Goal: Task Accomplishment & Management: Manage account settings

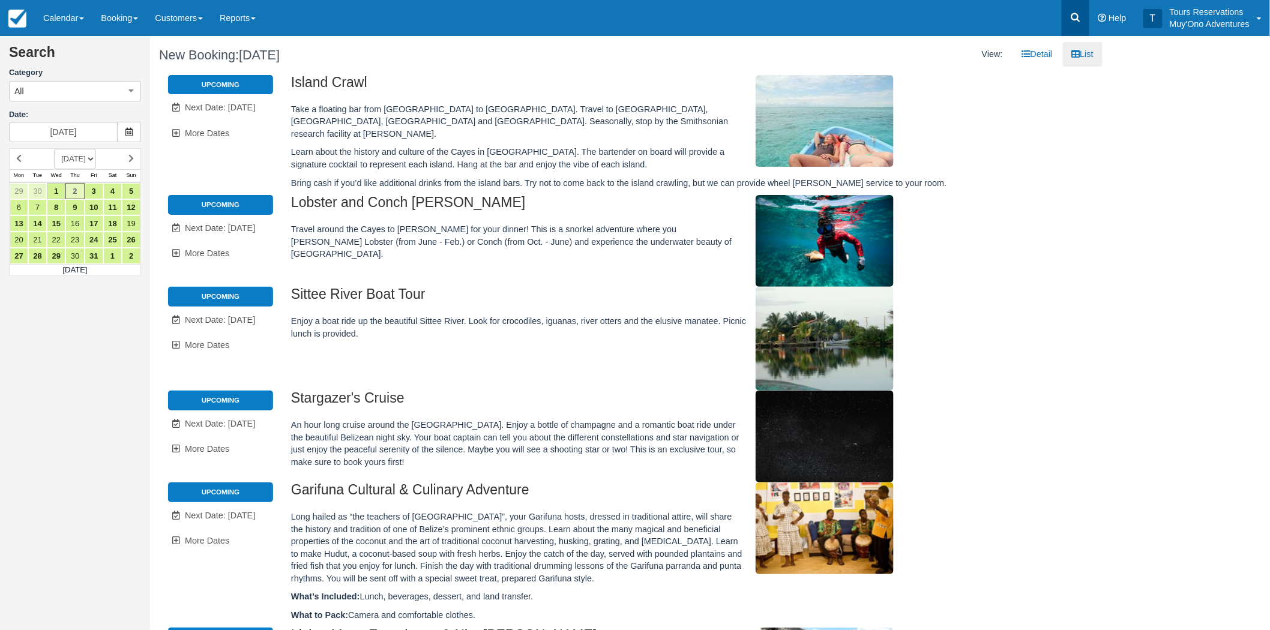
click at [1076, 15] on icon at bounding box center [1075, 17] width 12 height 12
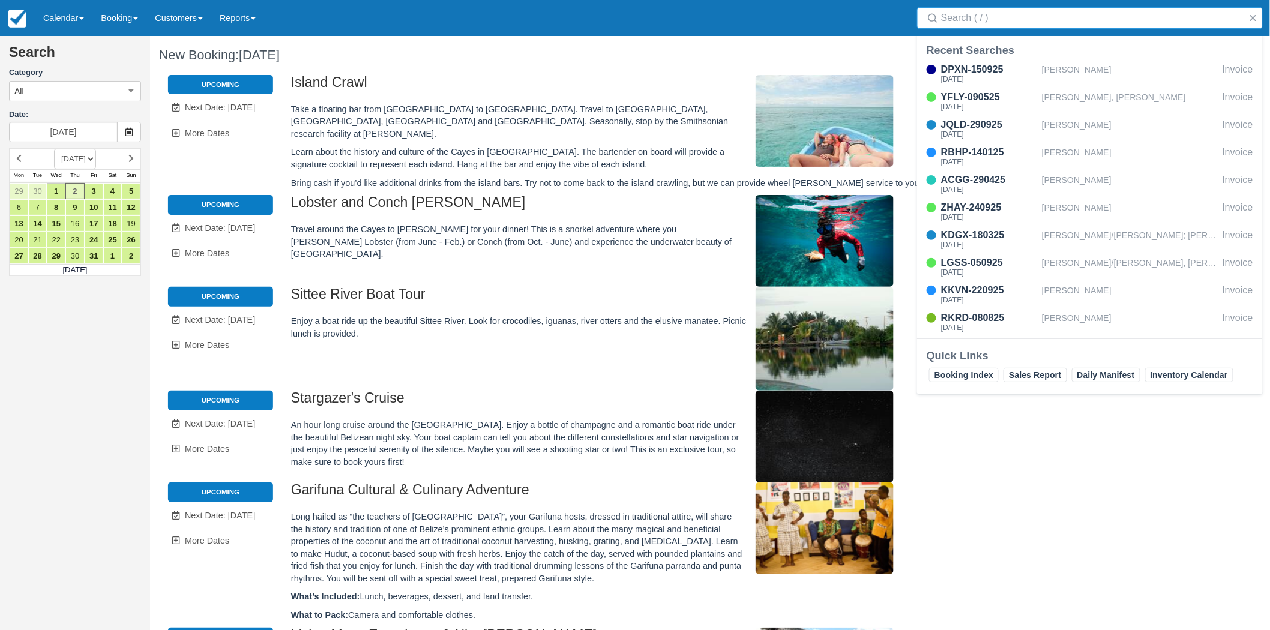
click at [1053, 22] on input "Search" at bounding box center [1092, 18] width 302 height 22
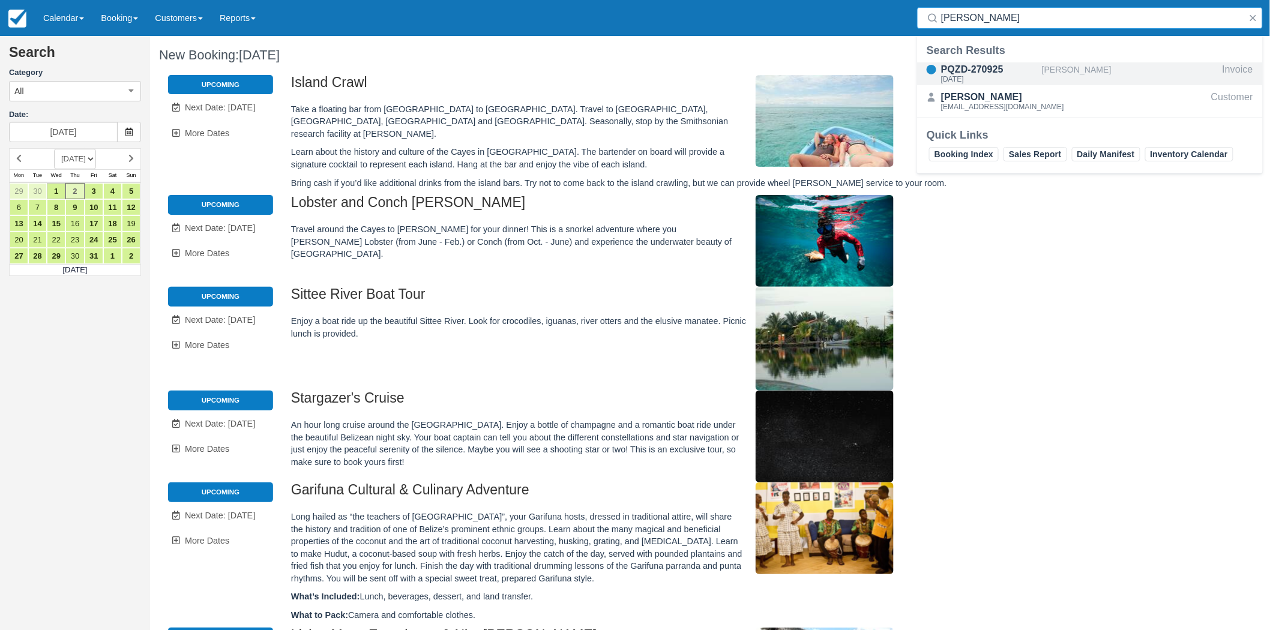
type input "[PERSON_NAME]"
click at [1024, 76] on div "[DATE]" at bounding box center [989, 79] width 96 height 7
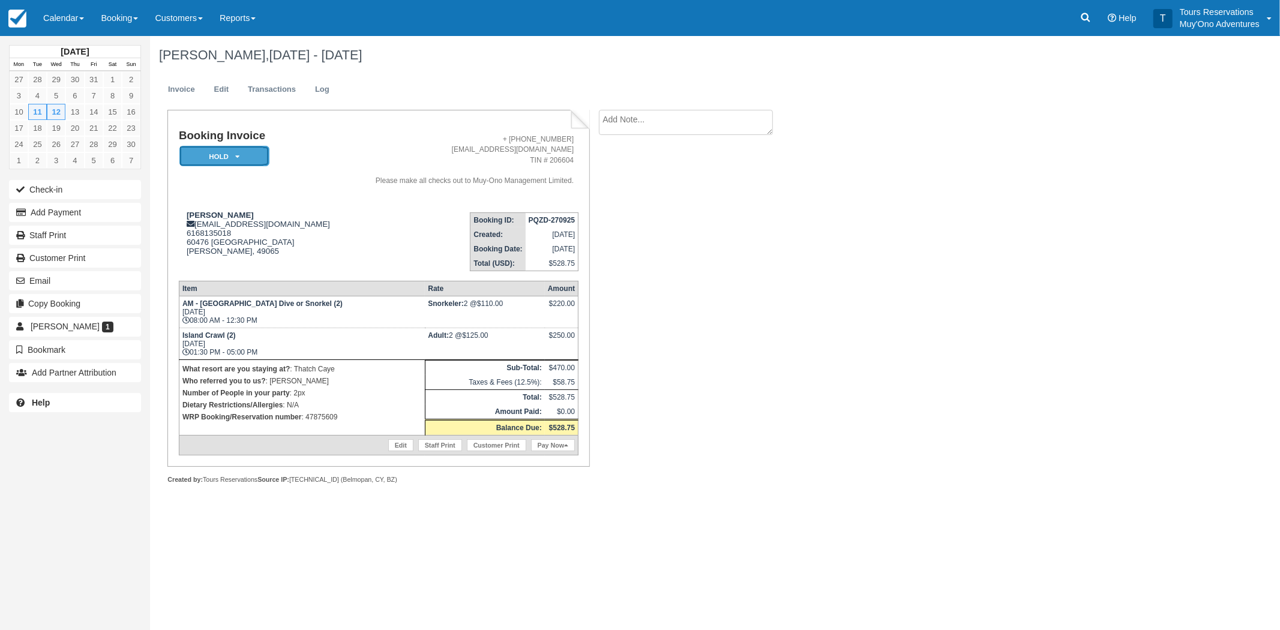
click at [254, 161] on em "HOLD" at bounding box center [224, 156] width 90 height 21
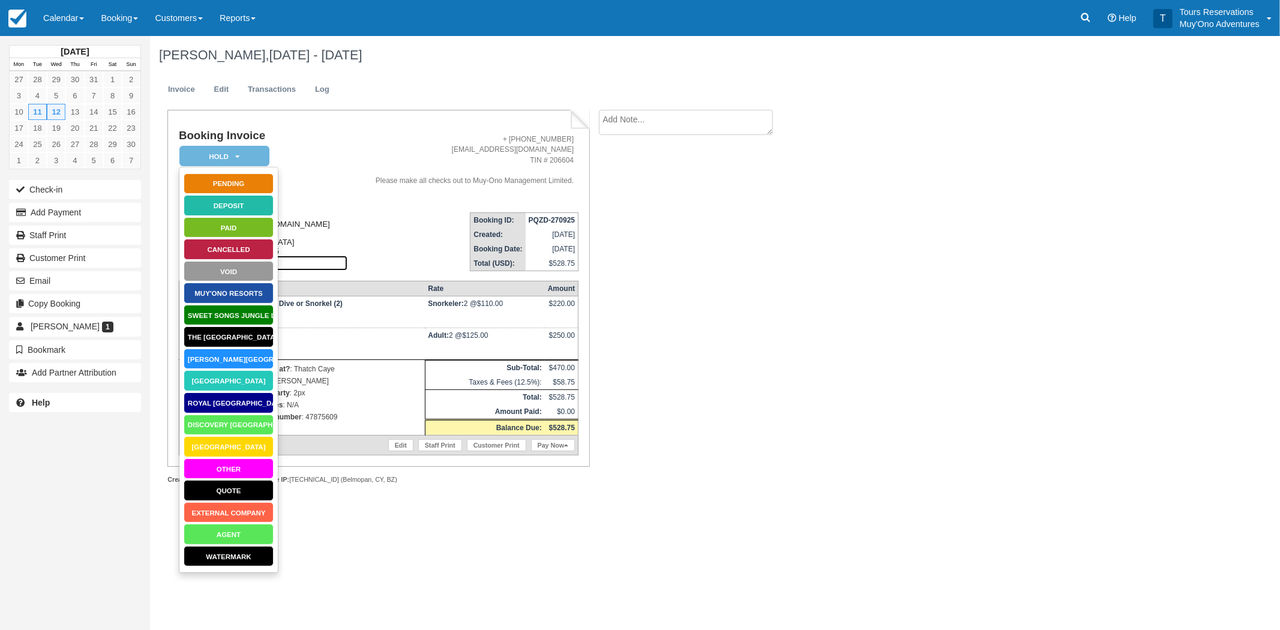
click at [347, 267] on link "View on Google Maps" at bounding box center [267, 263] width 161 height 15
click at [247, 380] on link "[GEOGRAPHIC_DATA]" at bounding box center [229, 380] width 90 height 21
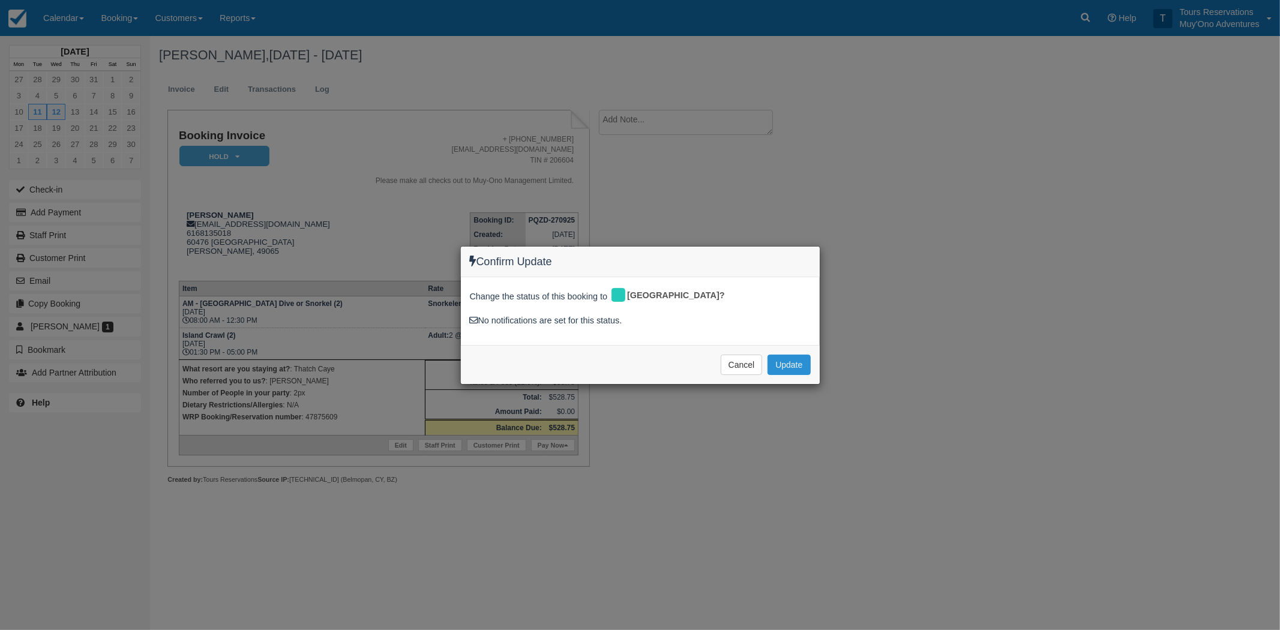
click at [783, 362] on button "Update" at bounding box center [788, 365] width 43 height 20
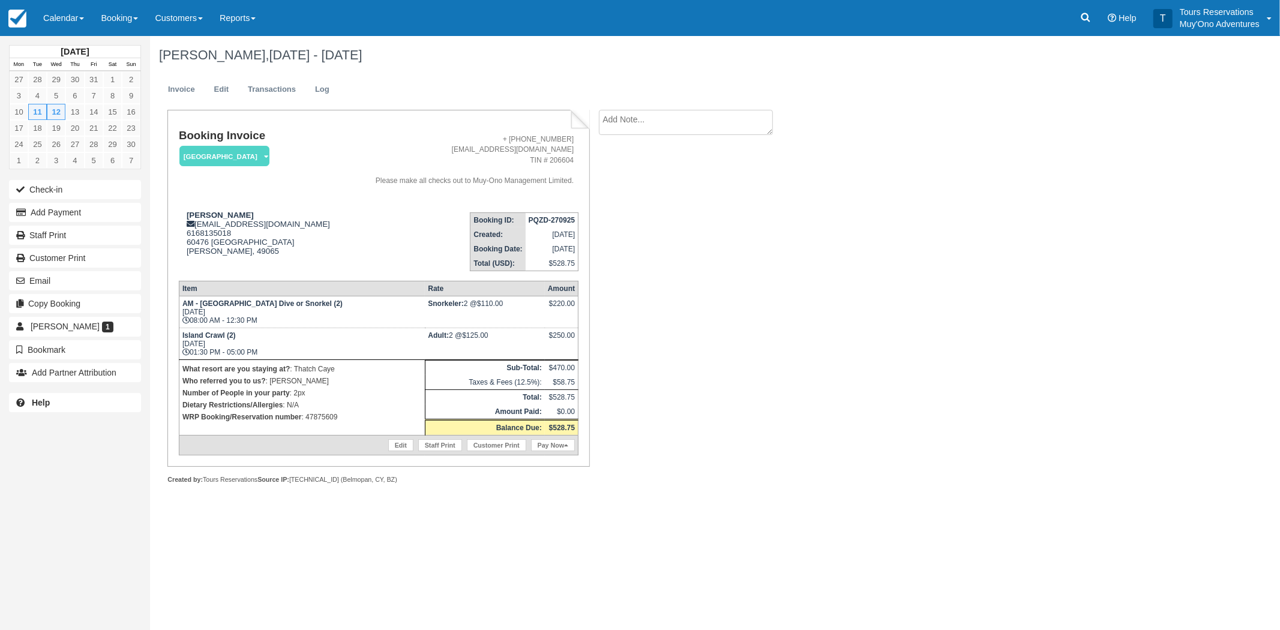
drag, startPoint x: 667, startPoint y: 104, endPoint x: 655, endPoint y: 125, distance: 24.5
click at [662, 112] on div "[PERSON_NAME], [DATE] - [DATE] Invoice Edit Transactions Log Booking Invoice [G…" at bounding box center [630, 273] width 960 height 475
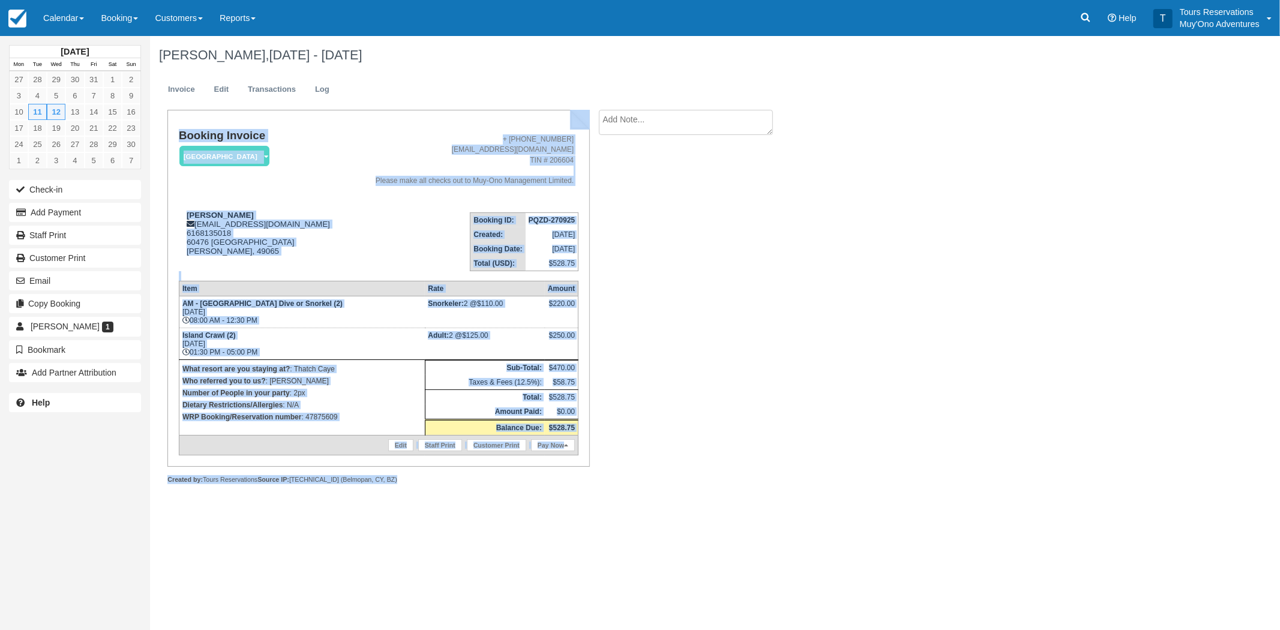
click at [655, 125] on textarea at bounding box center [686, 122] width 174 height 25
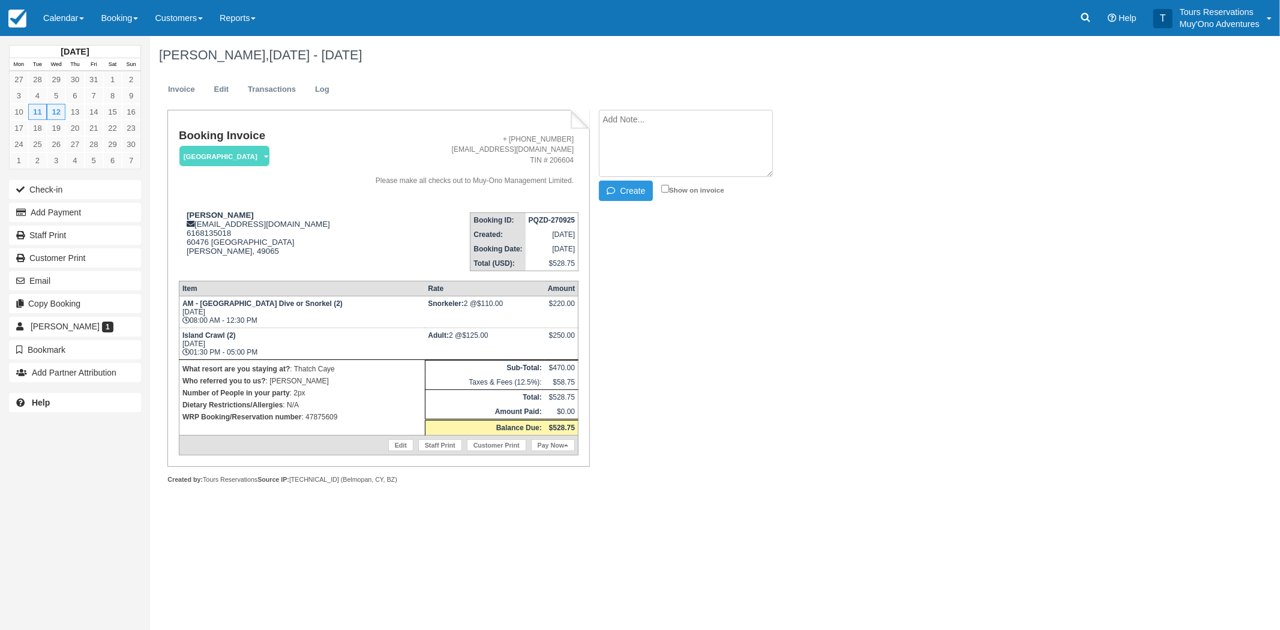
type textarea "p"
paste textarea "47875609"
type textarea "PAID IN WEBREZ - THATCH - 47875609 - RoyM"
click at [628, 192] on button "Create" at bounding box center [626, 191] width 54 height 20
click at [631, 192] on button "Create" at bounding box center [626, 191] width 54 height 20
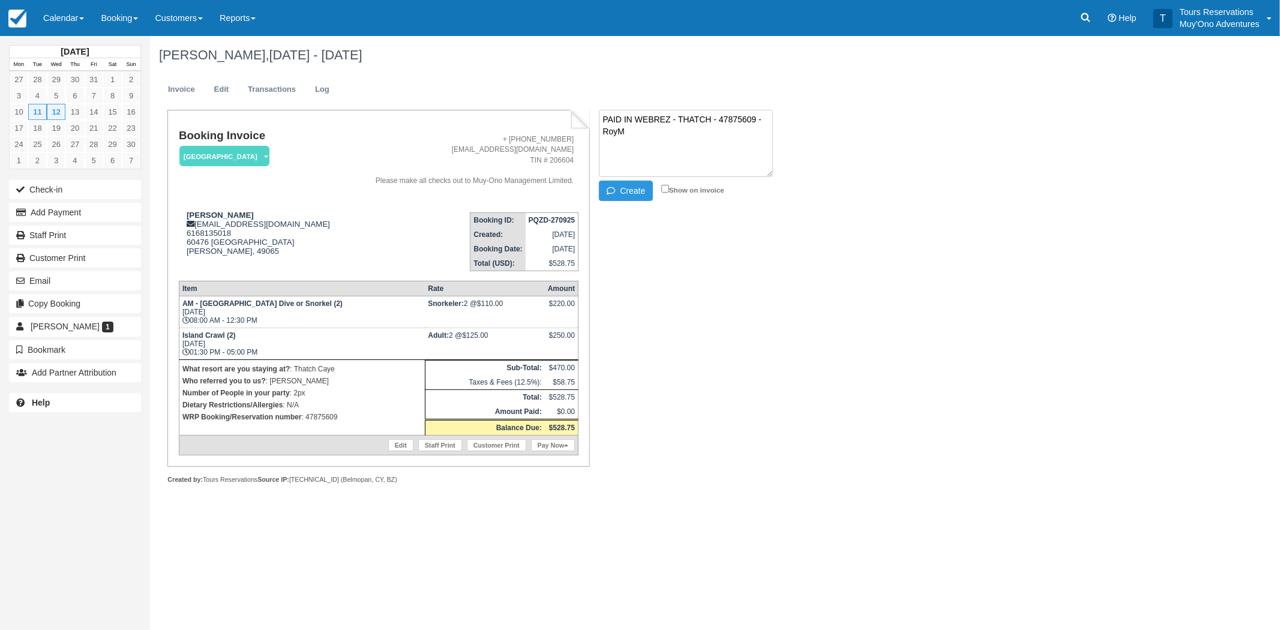
click at [946, 278] on div "Steven Pride, Nov 11 - Nov 12 2025 Invoice Edit Transactions Log Booking Invoic…" at bounding box center [630, 273] width 960 height 475
drag, startPoint x: 735, startPoint y: 155, endPoint x: 712, endPoint y: 74, distance: 84.3
click at [735, 154] on link "Delete" at bounding box center [722, 154] width 30 height 9
